Goal: Task Accomplishment & Management: Manage account settings

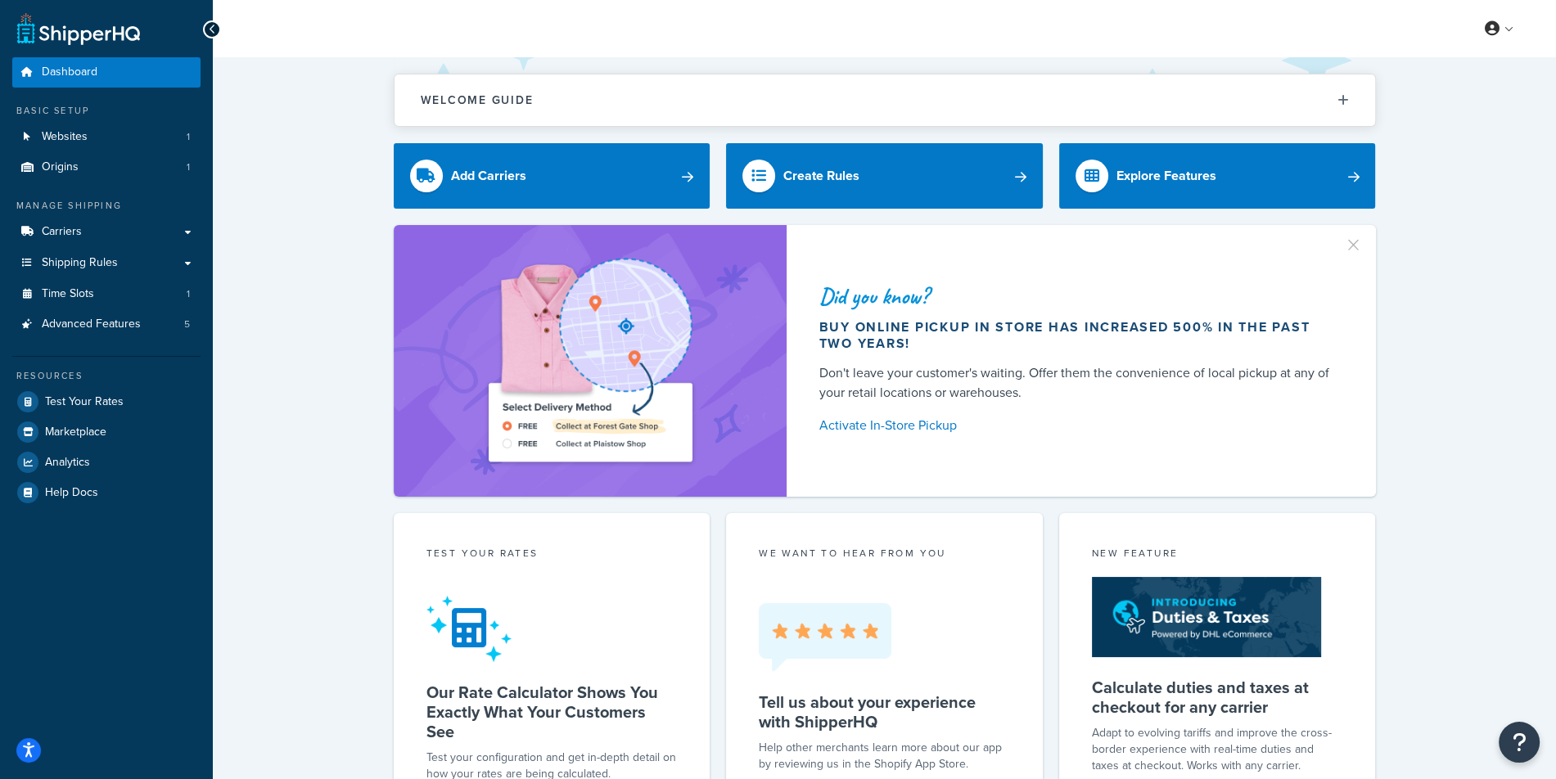
click at [203, 151] on div "Dashboard Basic Setup Websites 1 Origins 1 Manage Shipping Carriers Carriers Al…" at bounding box center [106, 649] width 213 height 1299
click at [197, 151] on link "Websites 1" at bounding box center [106, 137] width 188 height 30
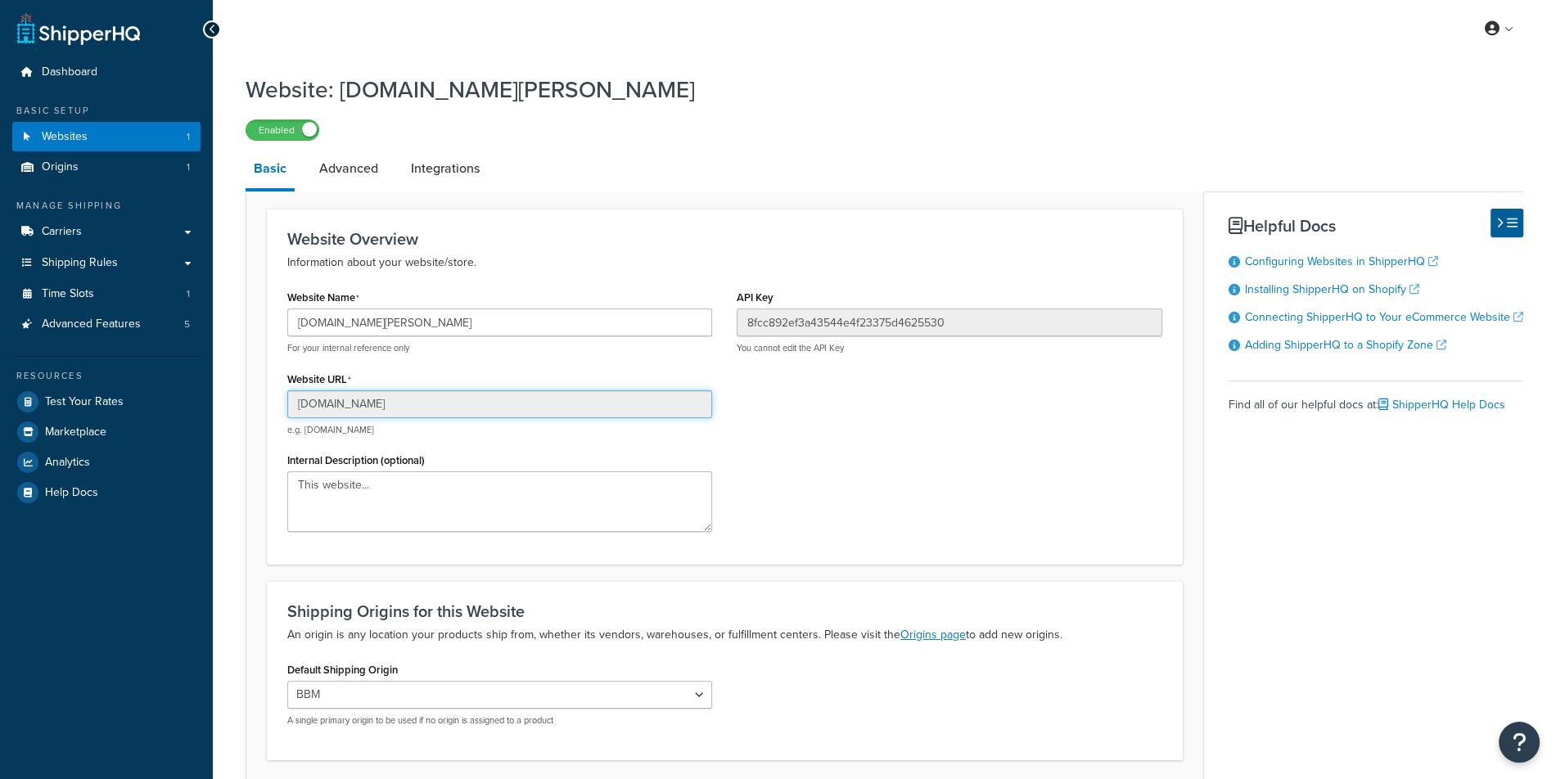
click at [578, 403] on input "fitness-anywhere-llc.myshopify.com" at bounding box center [499, 405] width 425 height 28
click at [560, 337] on div "baked-by-melissa.myshopify.com For your internal reference only" at bounding box center [499, 332] width 425 height 46
click at [565, 330] on input "[DOMAIN_NAME][PERSON_NAME]" at bounding box center [499, 323] width 425 height 28
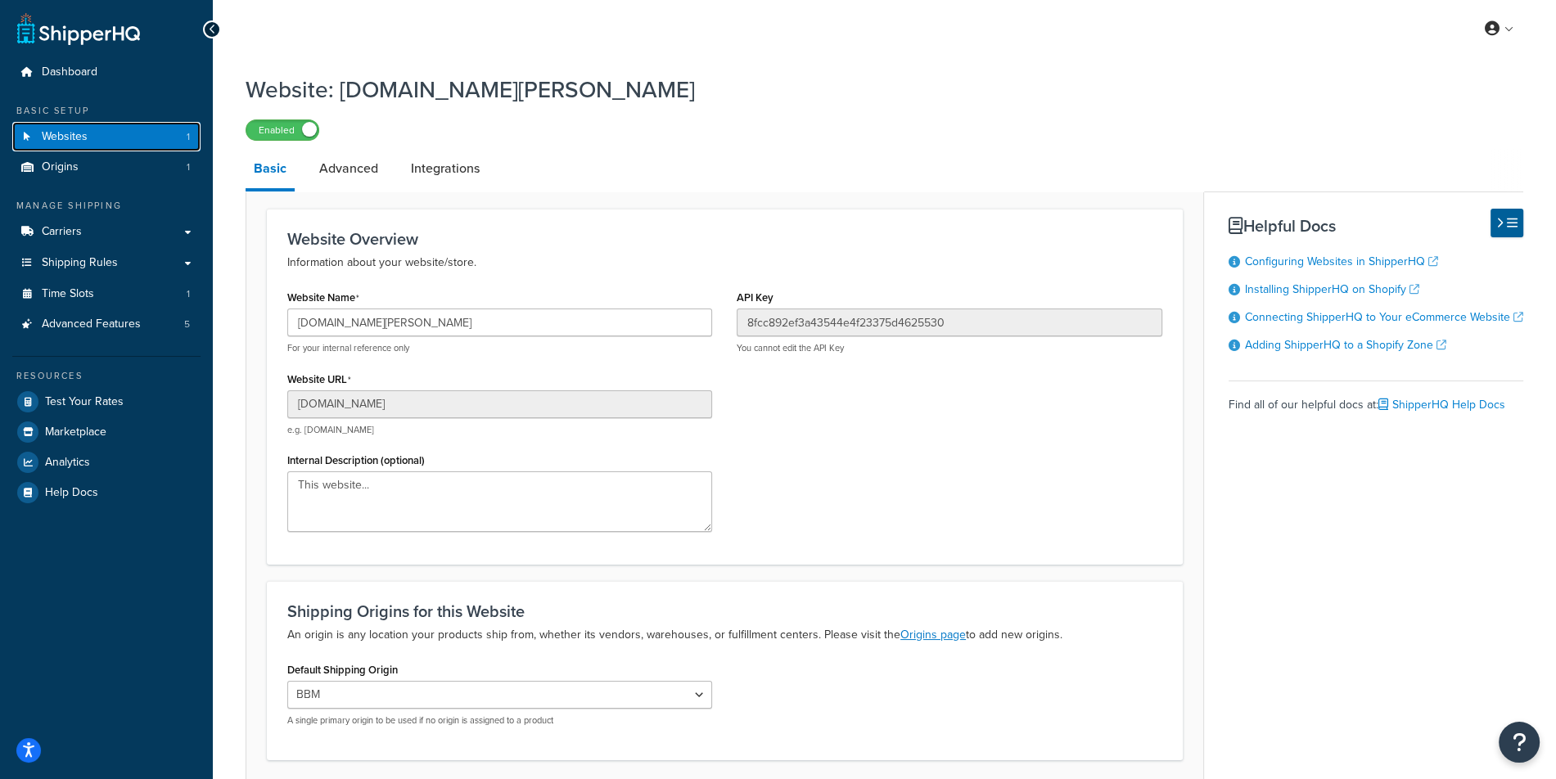
click at [127, 141] on link "Websites 1" at bounding box center [106, 137] width 188 height 30
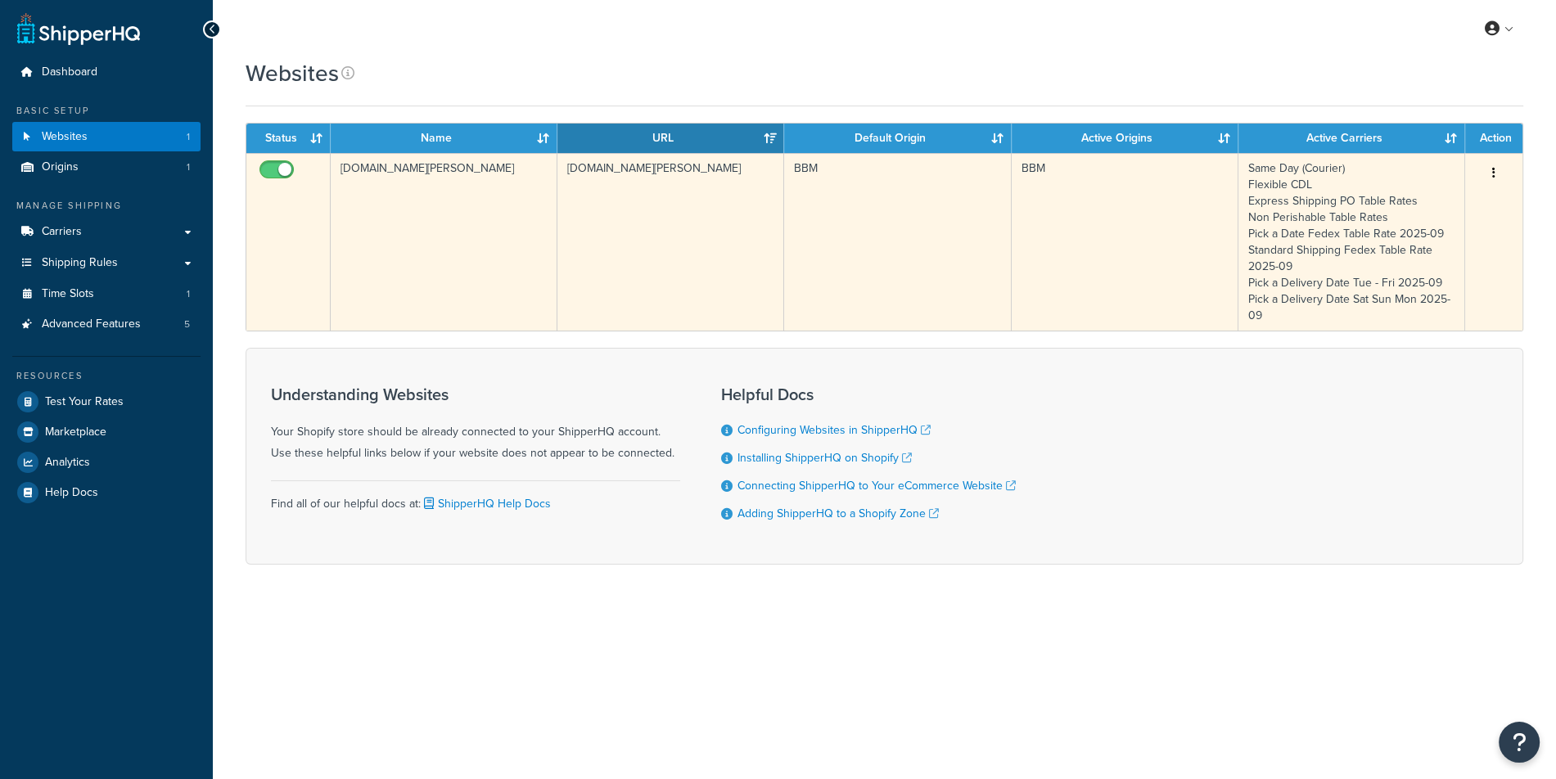
click at [603, 185] on td "baked-by-melissa.myshopify.com" at bounding box center [671, 242] width 227 height 178
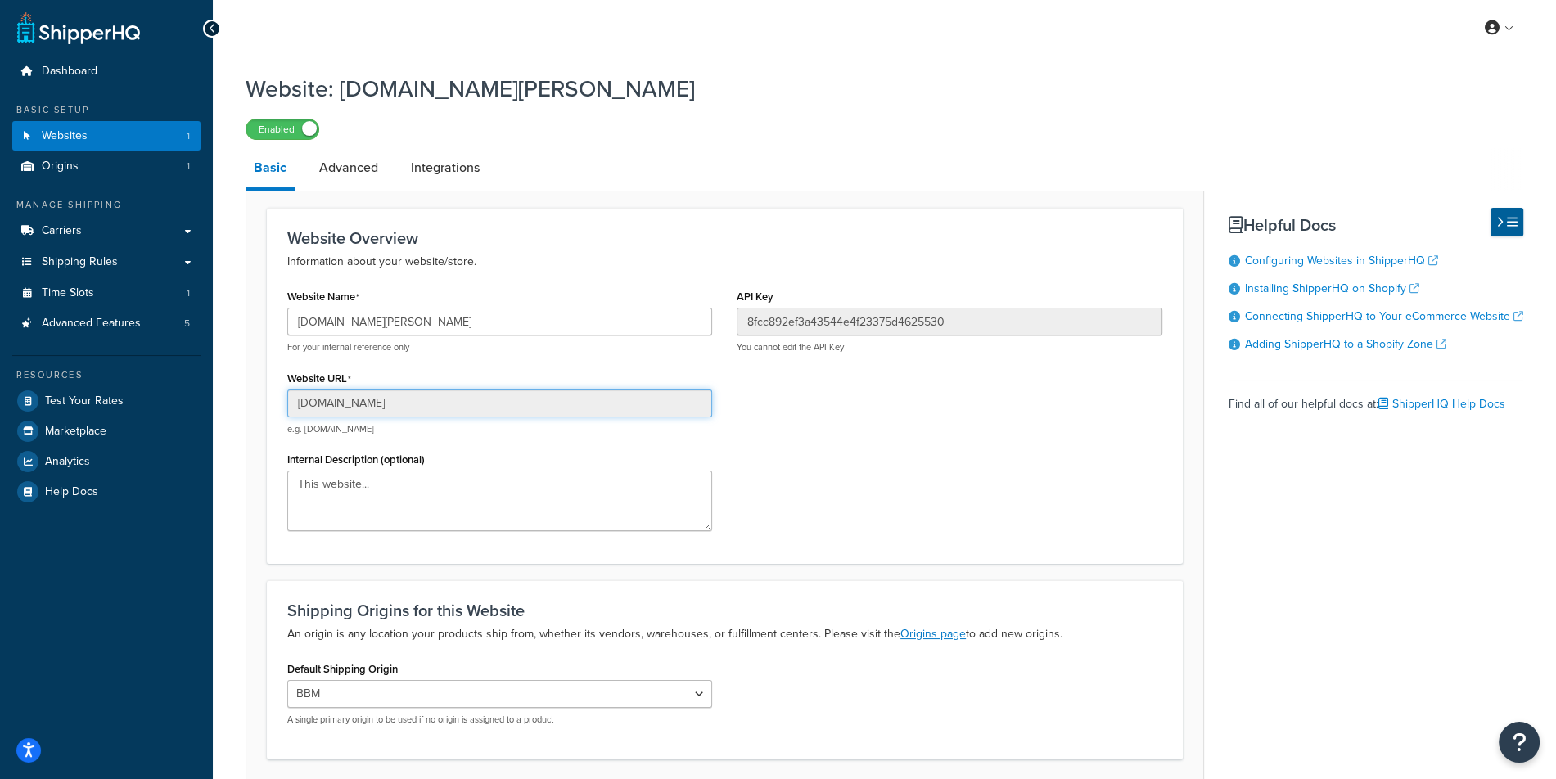
scroll to position [2, 0]
click at [480, 399] on input "fitness-anywhere-llc.myshopify.com" at bounding box center [499, 403] width 425 height 28
click at [1413, 187] on span "Logout" at bounding box center [1425, 191] width 32 height 16
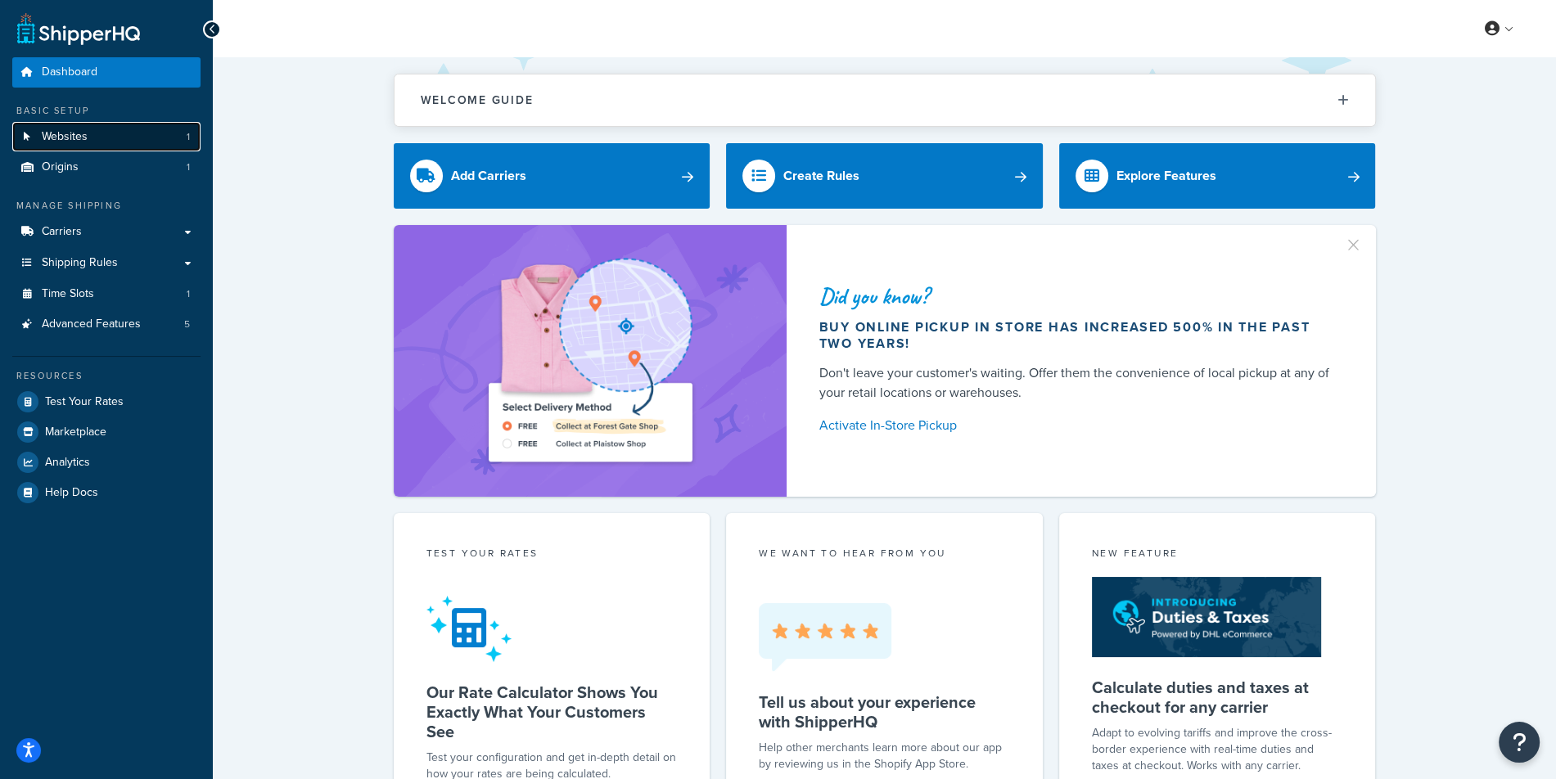
click at [142, 147] on link "Websites 1" at bounding box center [106, 137] width 188 height 30
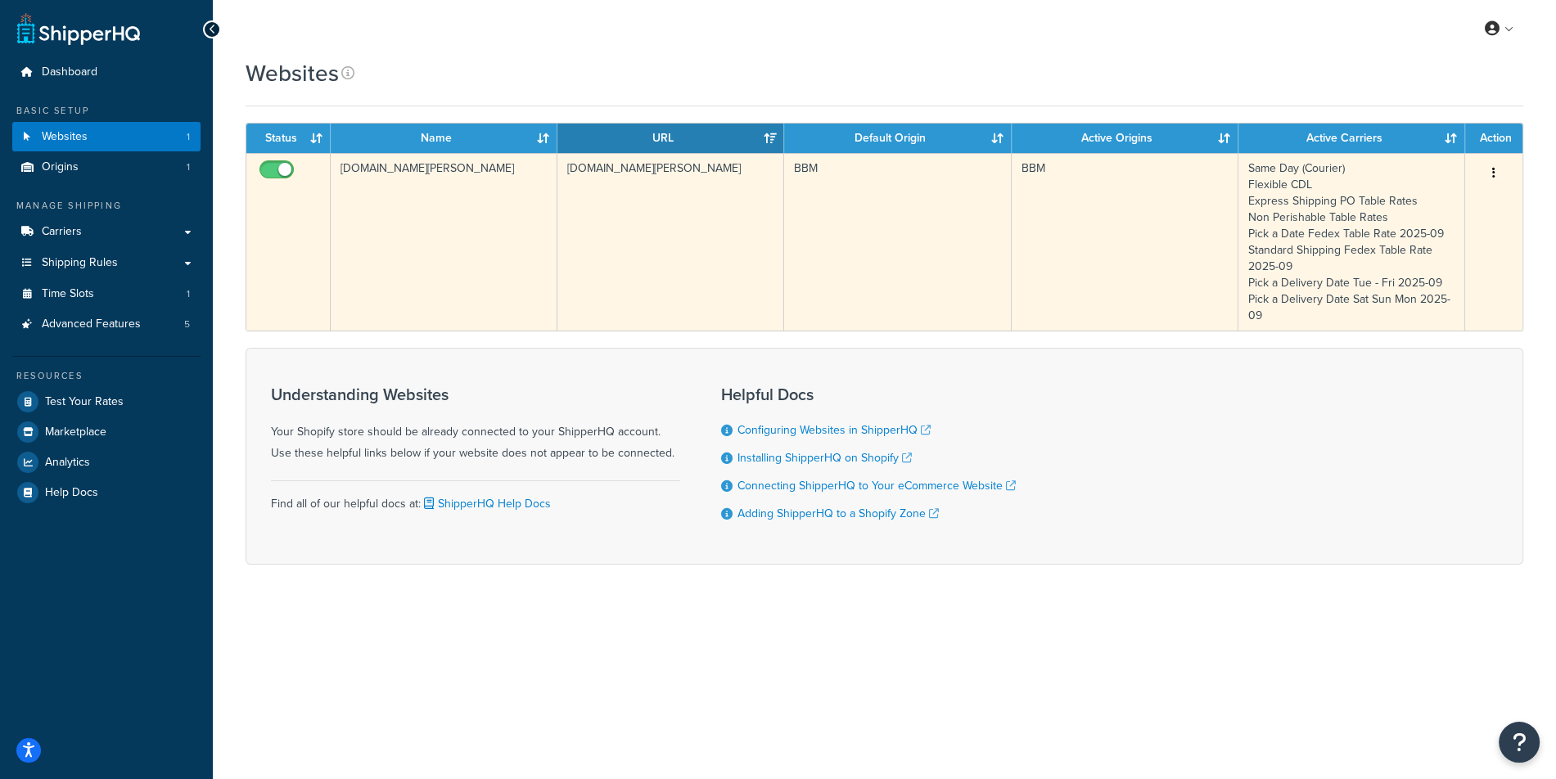
click at [620, 224] on td "[DOMAIN_NAME][PERSON_NAME]" at bounding box center [671, 242] width 227 height 178
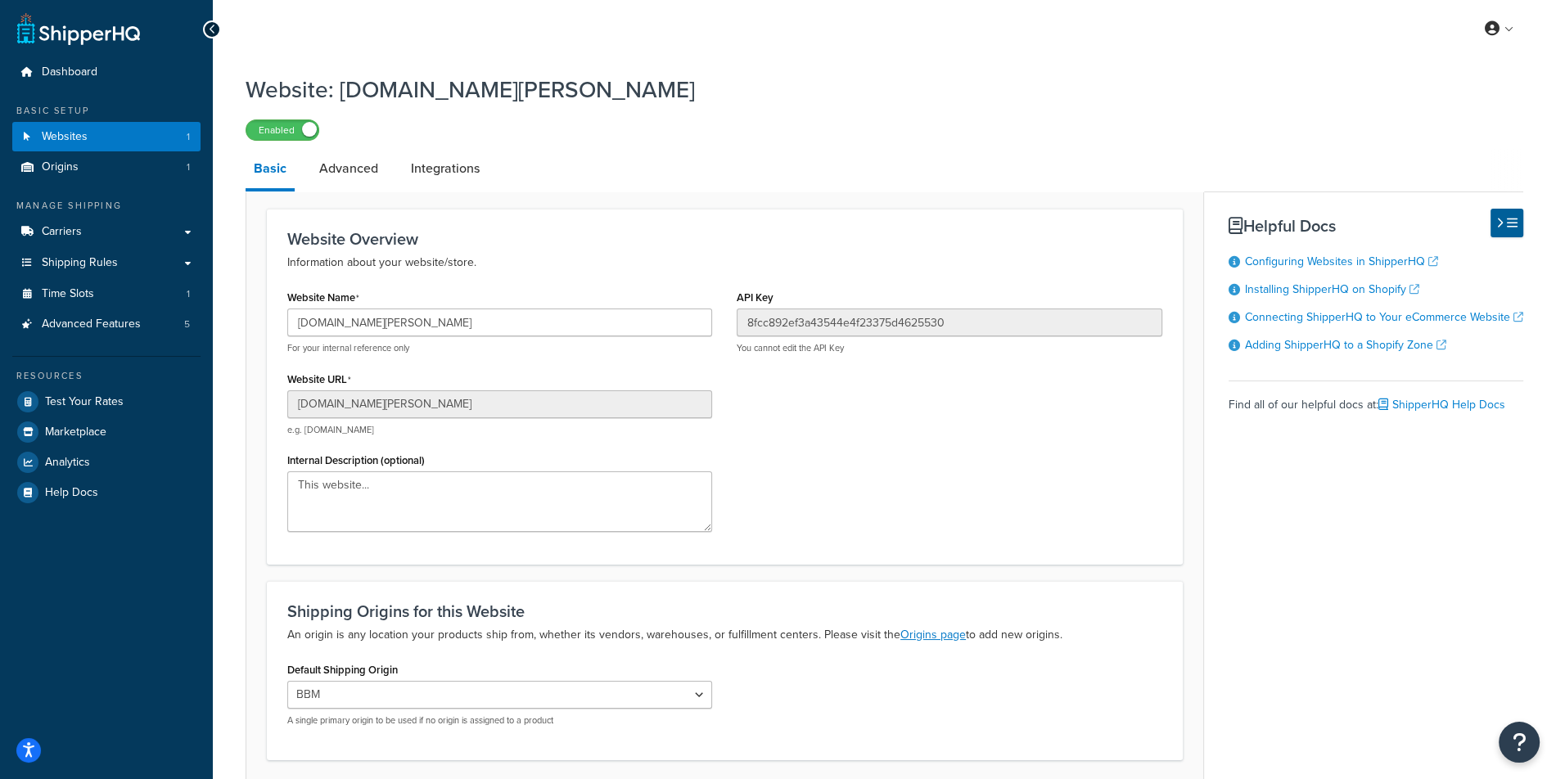
click at [493, 338] on div "[DOMAIN_NAME][PERSON_NAME] For your internal reference only" at bounding box center [499, 332] width 425 height 46
click at [497, 334] on input "[DOMAIN_NAME][PERSON_NAME]" at bounding box center [499, 323] width 425 height 28
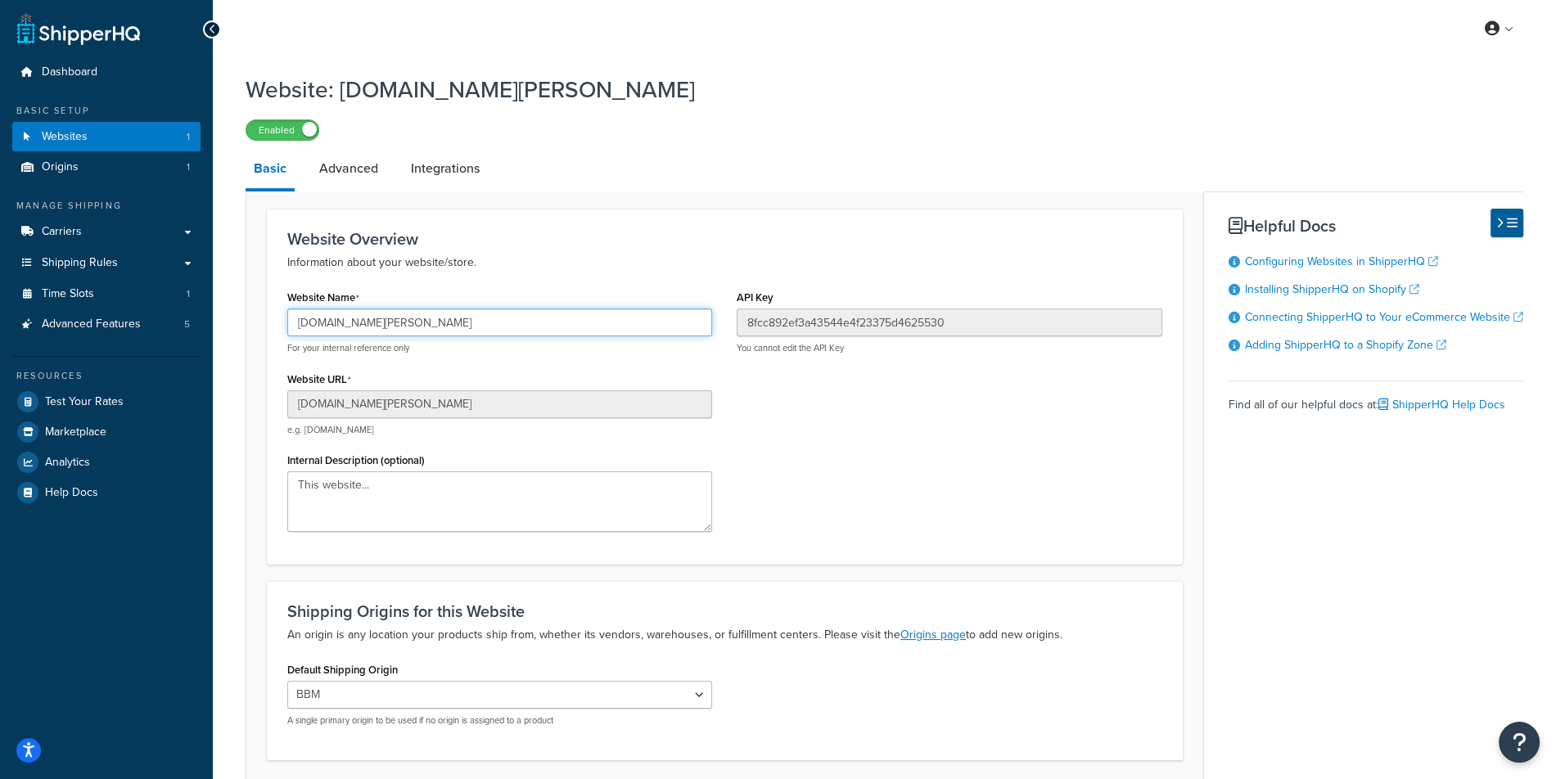
click at [497, 334] on input "[DOMAIN_NAME][PERSON_NAME]" at bounding box center [499, 323] width 425 height 28
click at [497, 314] on input "[DOMAIN_NAME][PERSON_NAME]" at bounding box center [499, 323] width 425 height 28
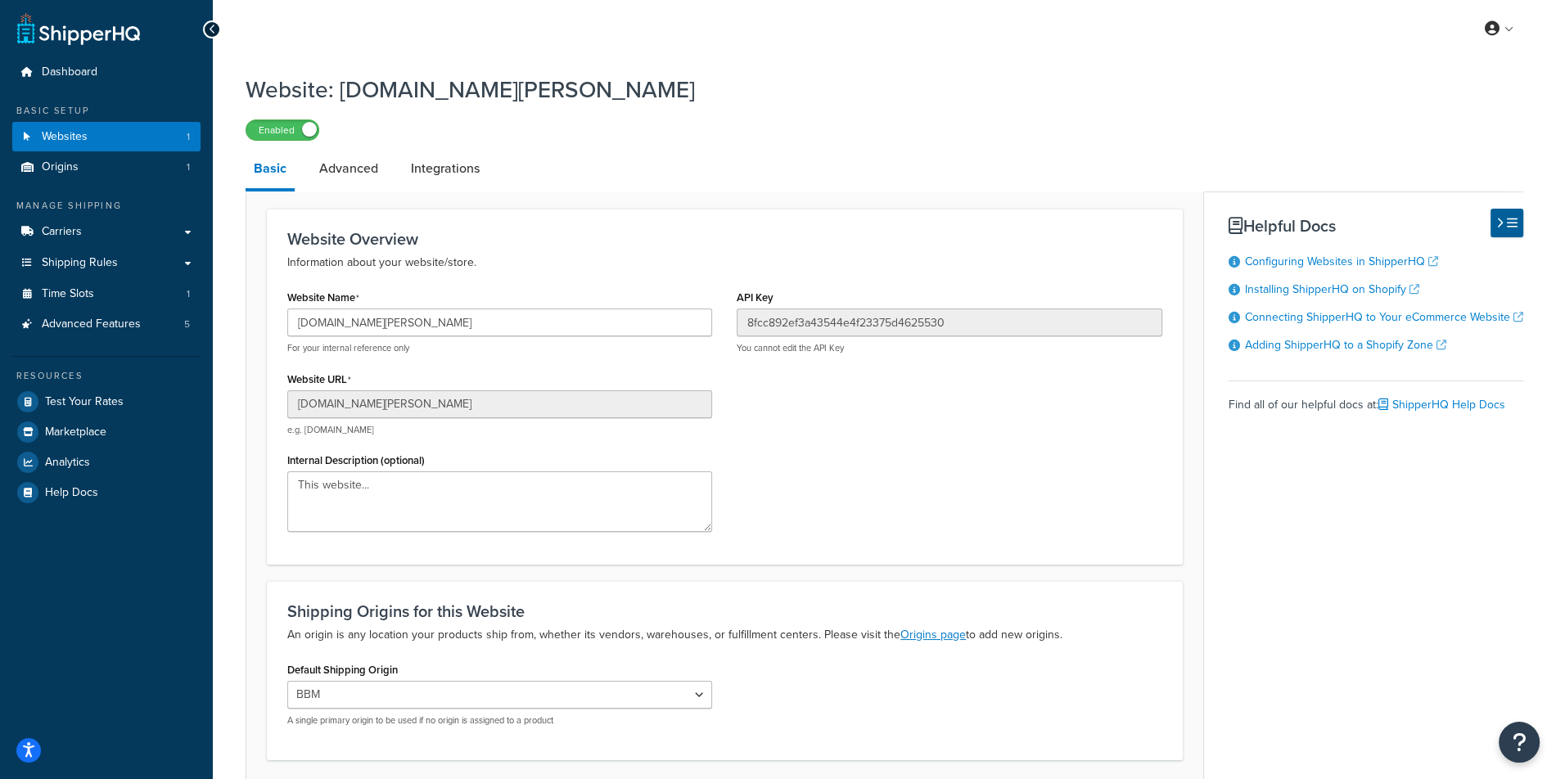
click at [723, 379] on div "Website Name baked-by-melissa.myshopify.com For your internal reference only We…" at bounding box center [499, 415] width 449 height 259
click at [613, 327] on input "[DOMAIN_NAME][PERSON_NAME]" at bounding box center [499, 323] width 425 height 28
